Goal: Task Accomplishment & Management: Use online tool/utility

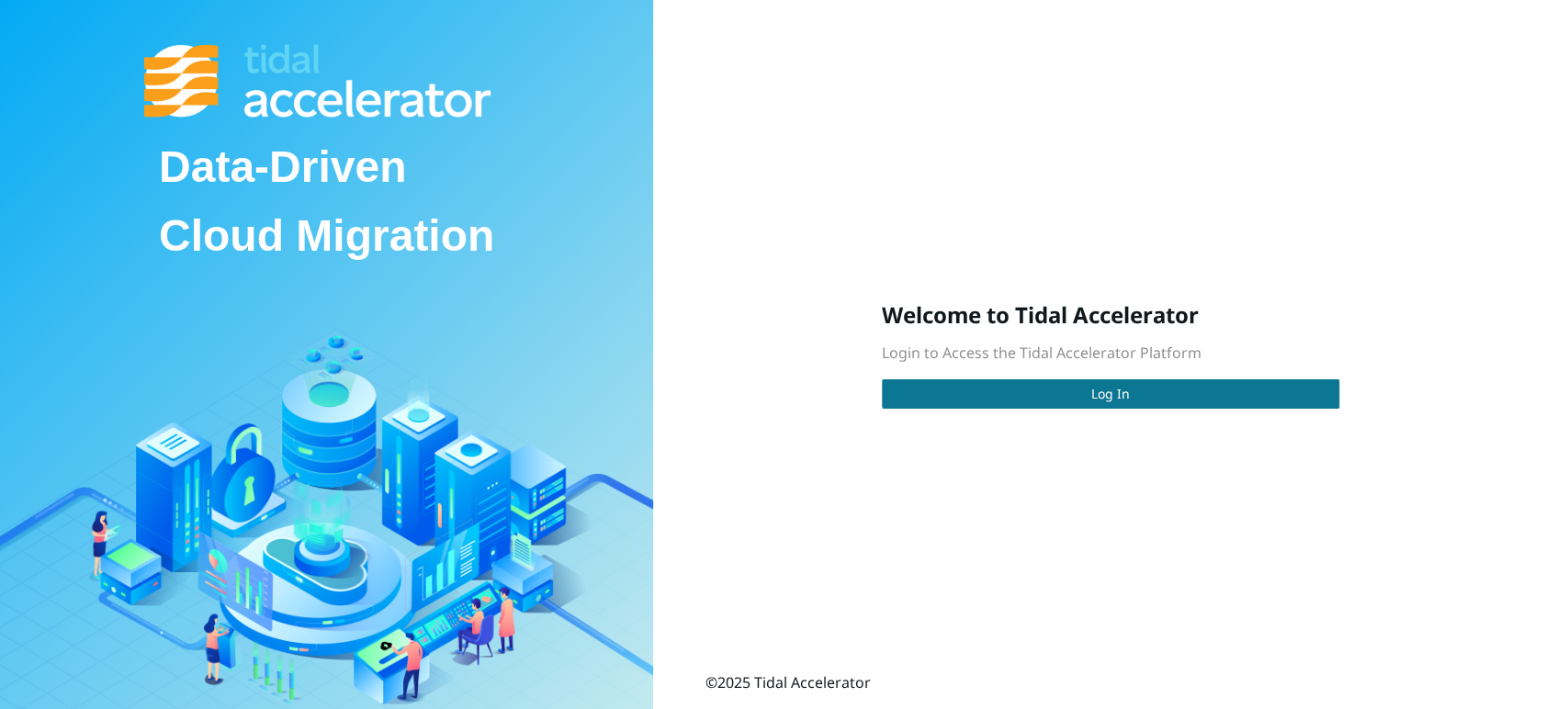
click at [1133, 395] on button "Log In" at bounding box center [1110, 393] width 457 height 29
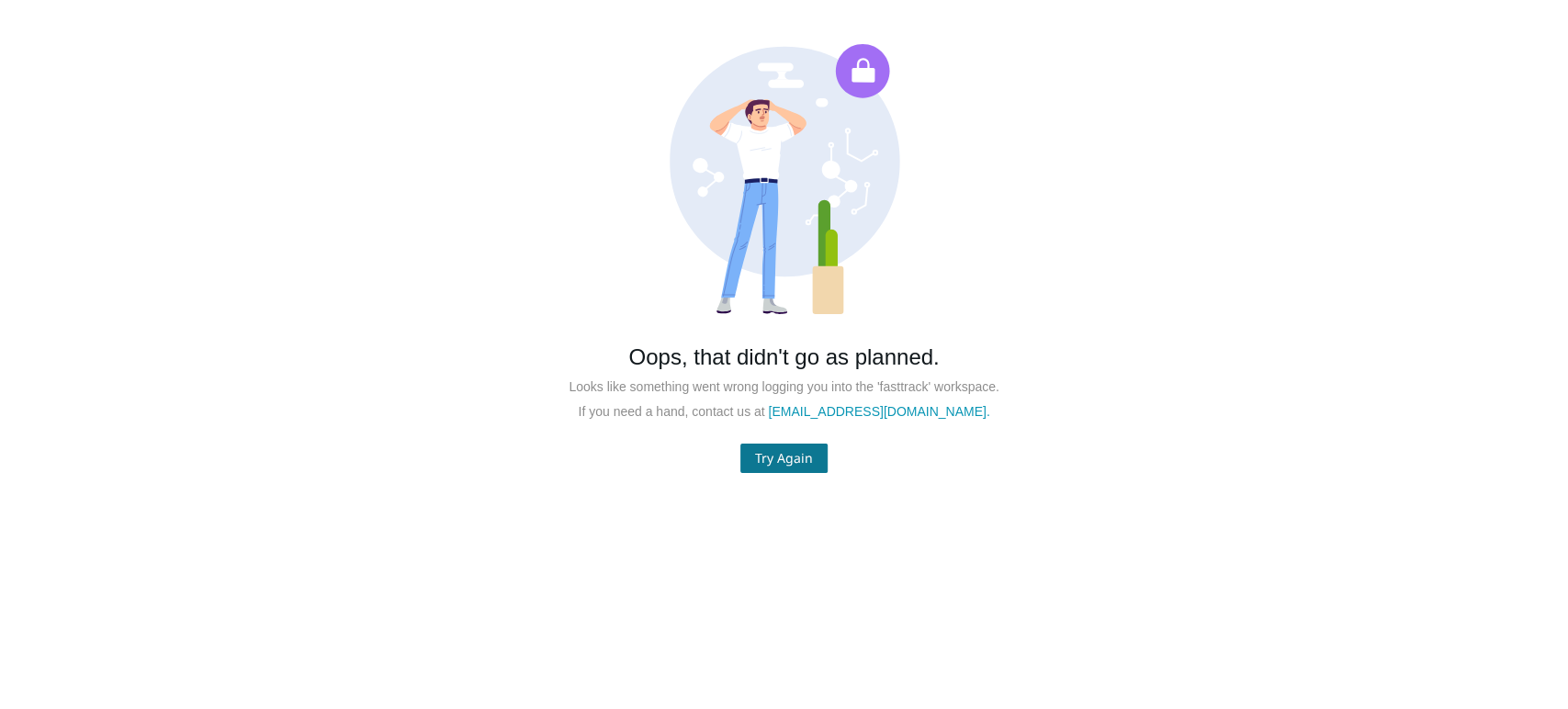
click at [803, 455] on span "Try Again" at bounding box center [784, 457] width 58 height 20
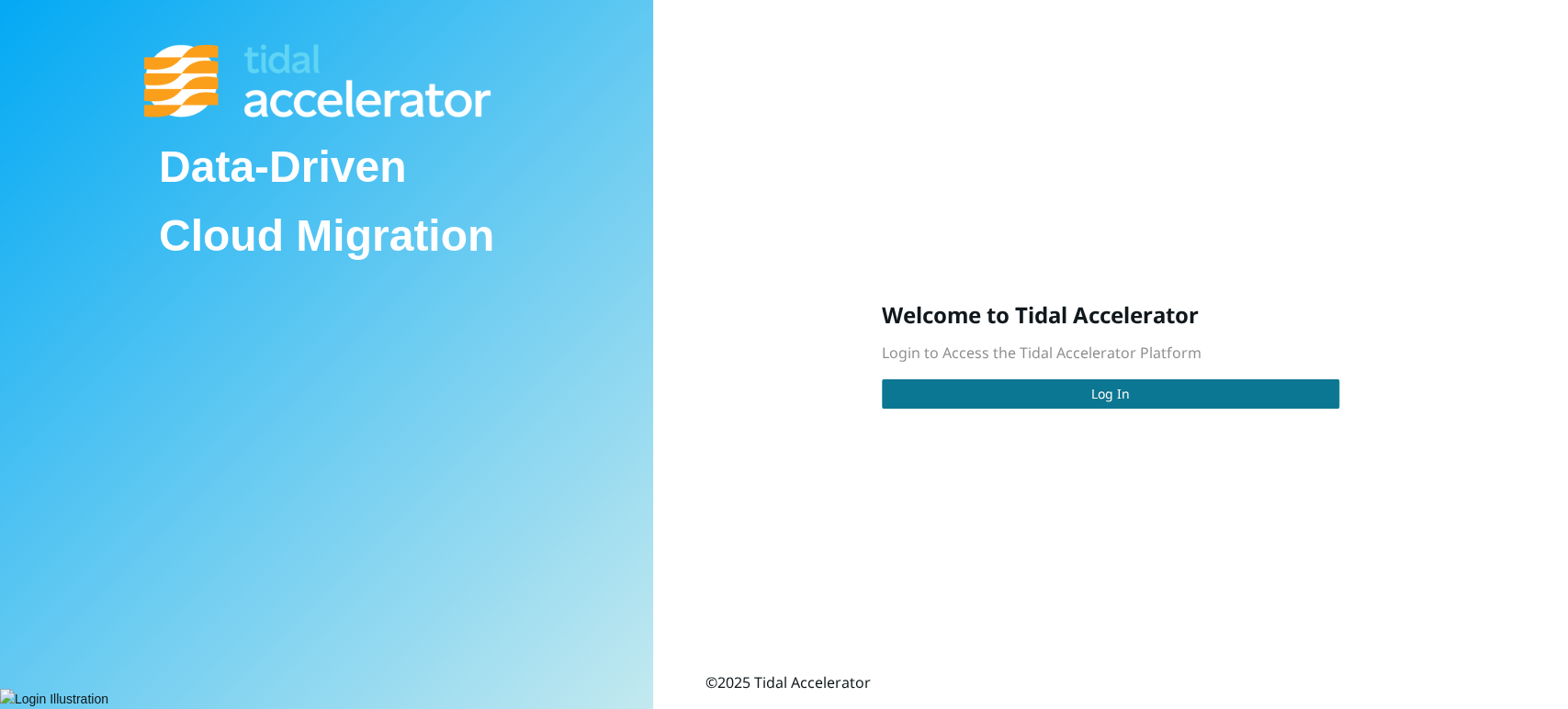
click at [1081, 398] on button "Log In" at bounding box center [1110, 393] width 457 height 29
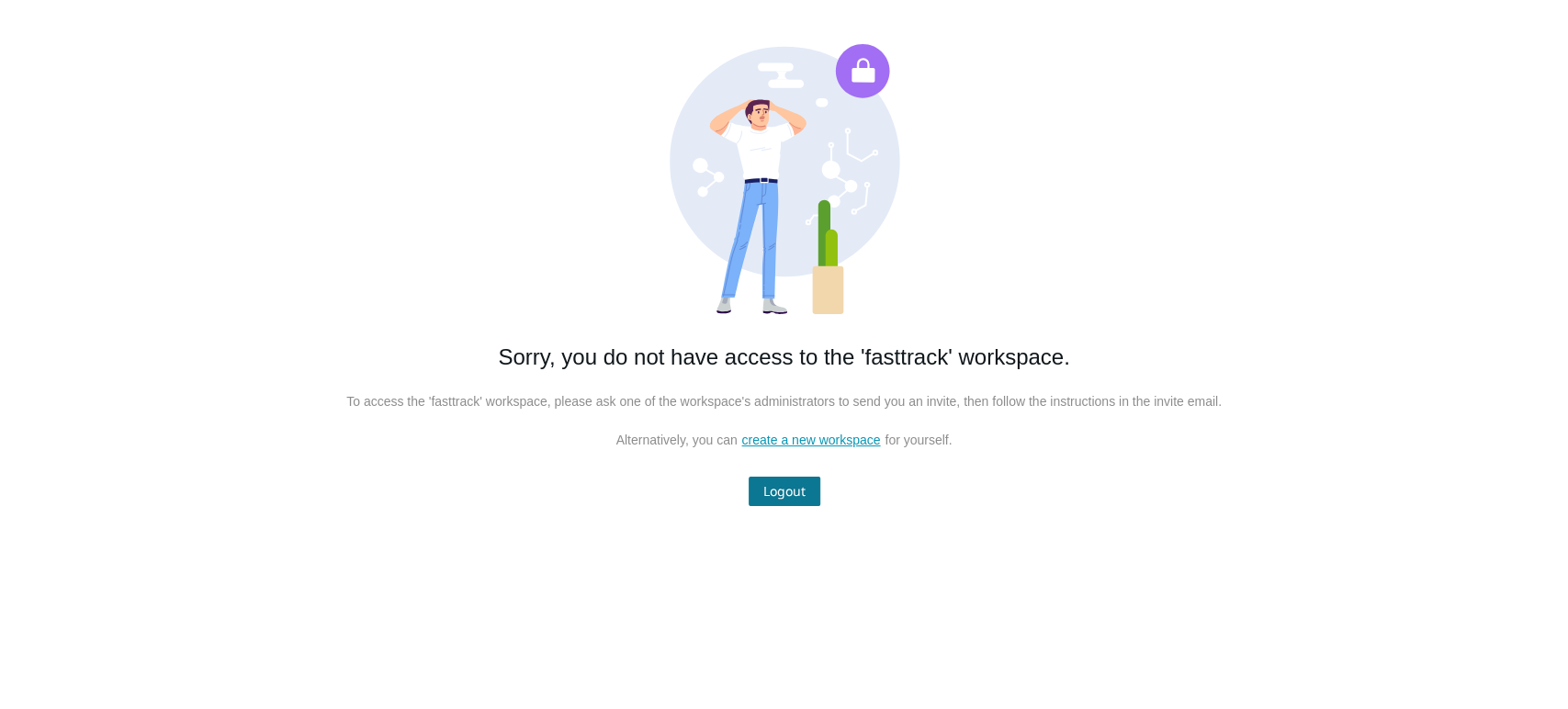
click at [786, 494] on span "Logout" at bounding box center [784, 490] width 42 height 20
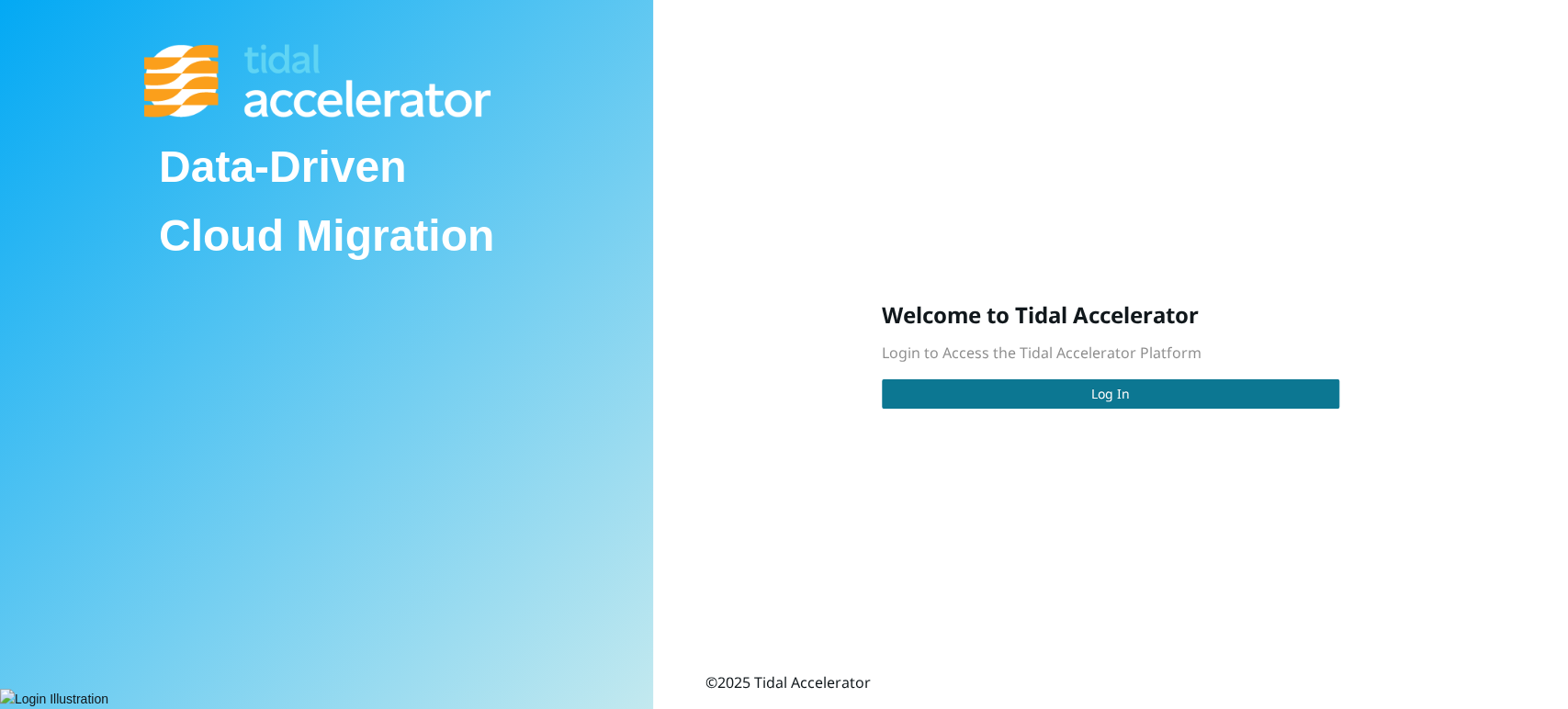
click at [1088, 403] on button "Log In" at bounding box center [1110, 393] width 457 height 29
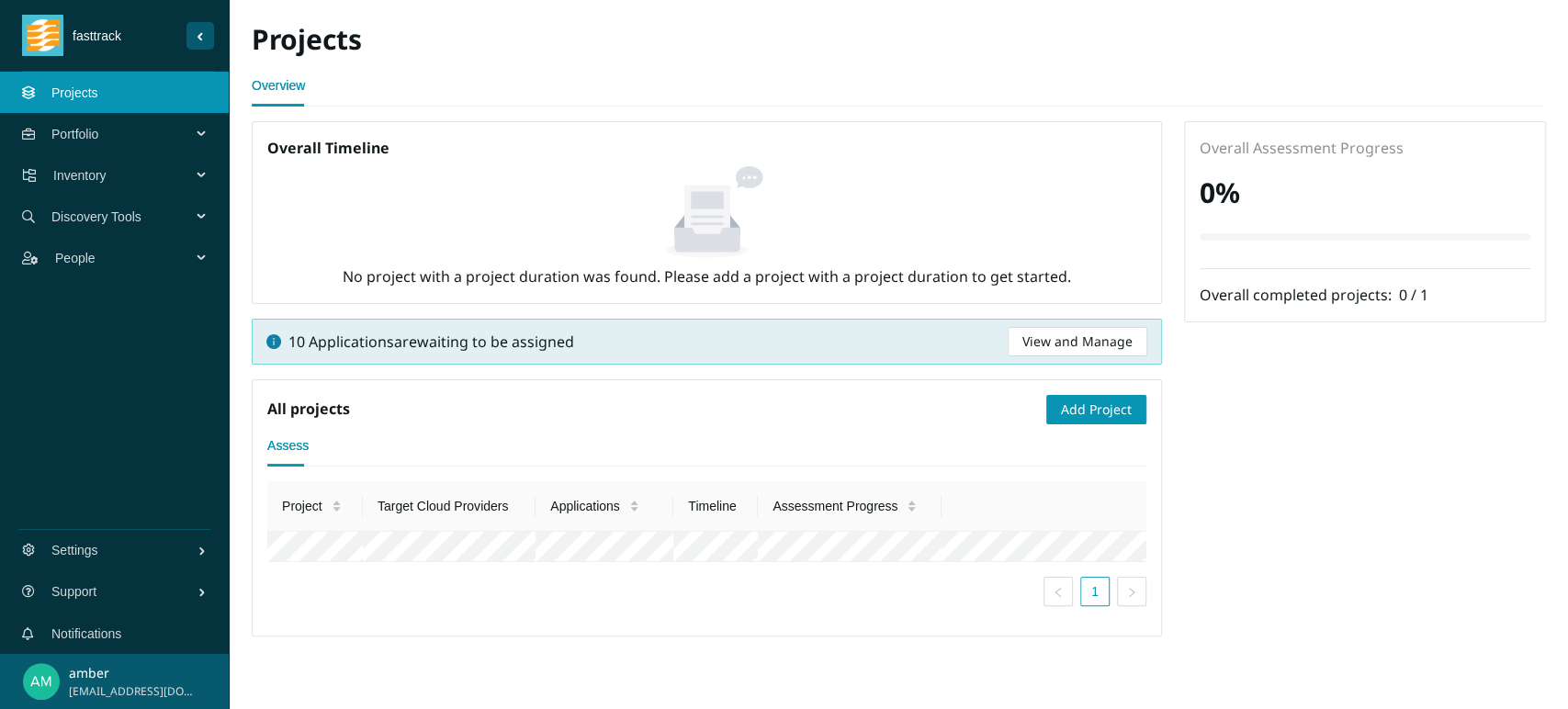
click at [156, 174] on span "Inventory" at bounding box center [126, 175] width 145 height 55
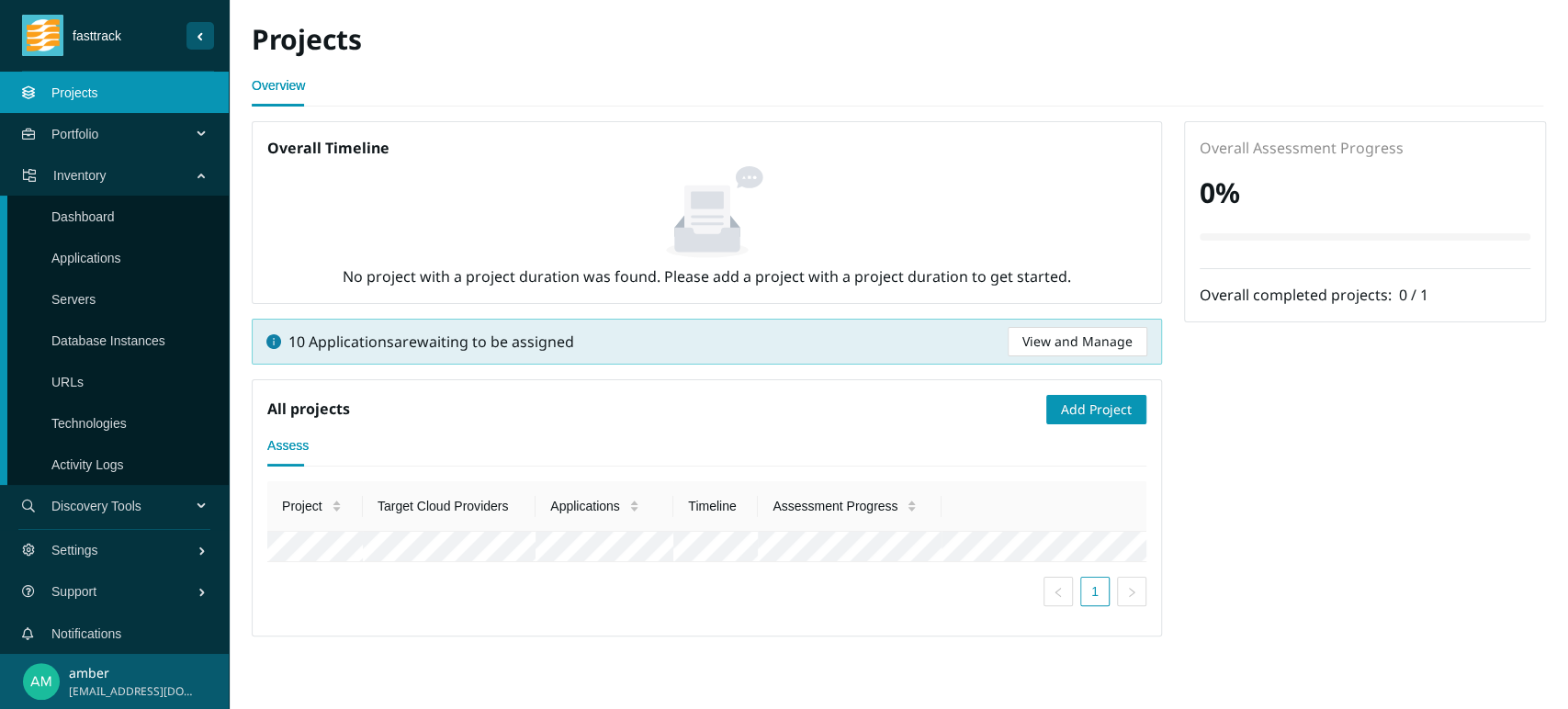
click at [104, 251] on link "Applications" at bounding box center [87, 258] width 70 height 15
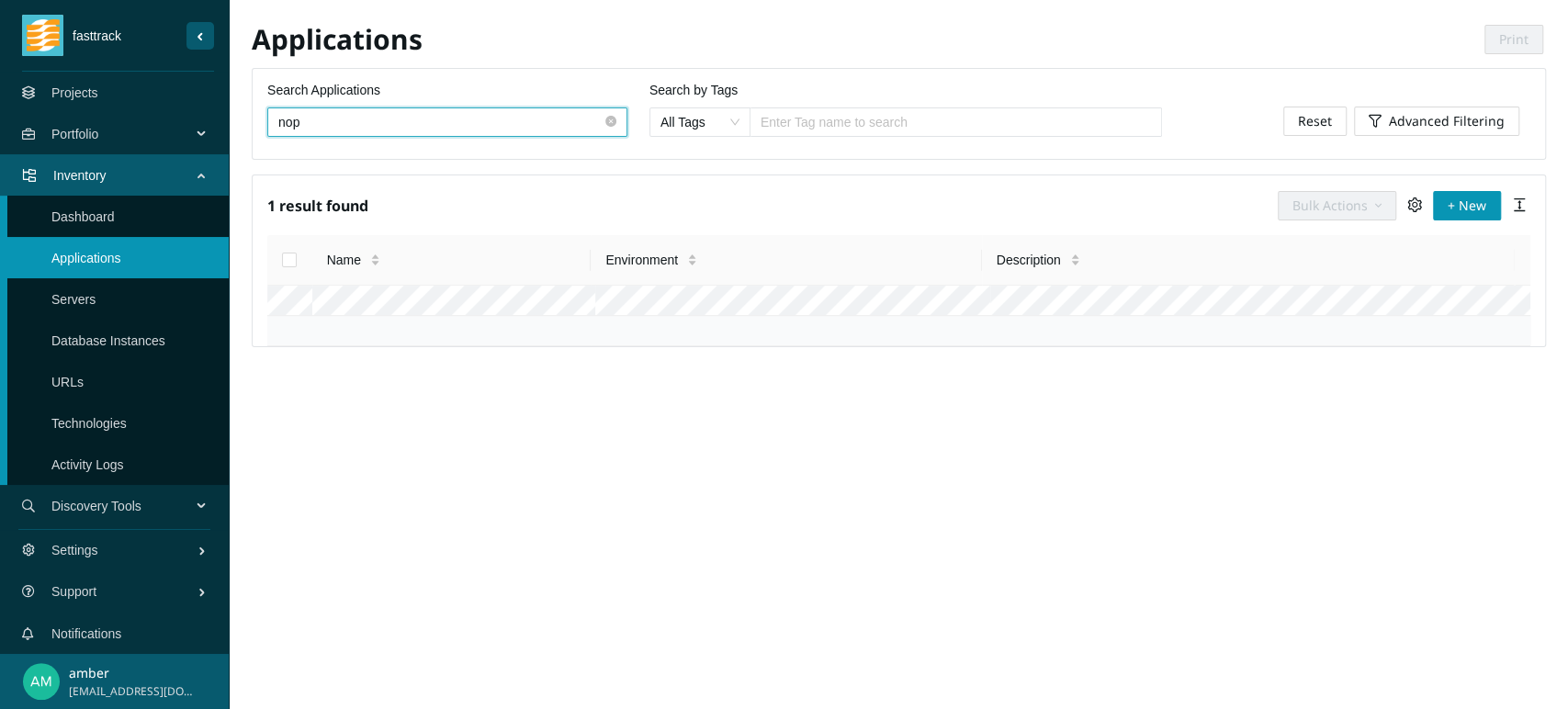
type input "nop"
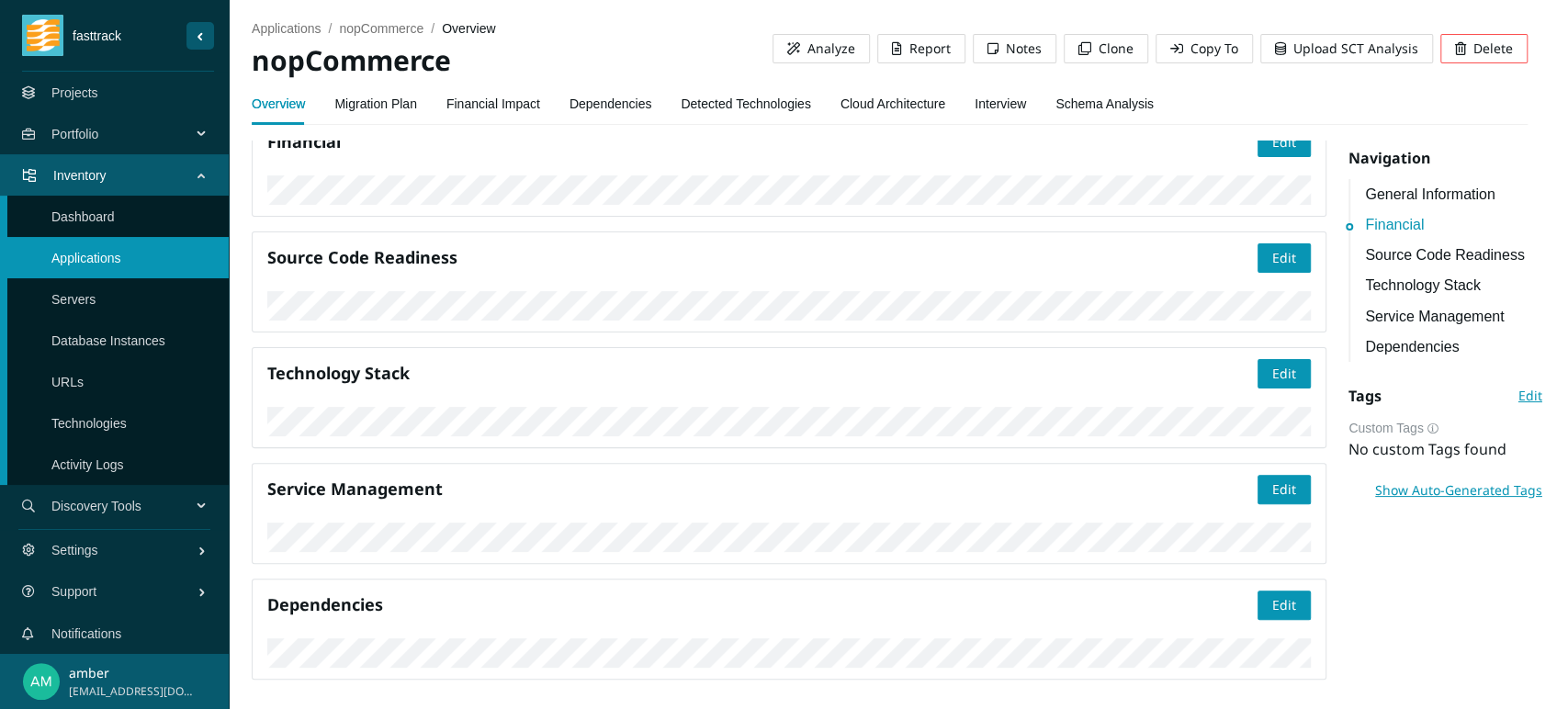
scroll to position [612, 0]
